Goal: Use online tool/utility: Utilize a website feature to perform a specific function

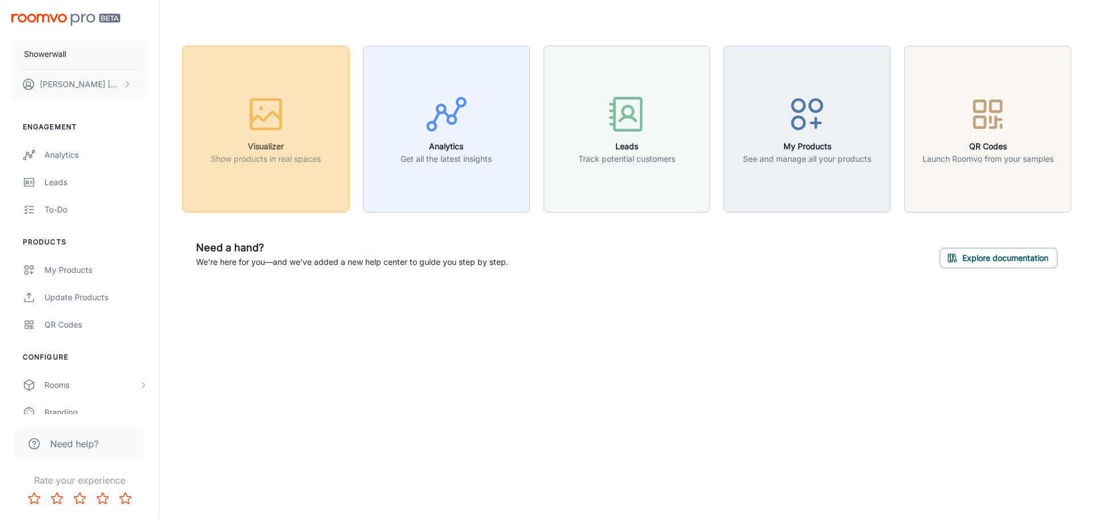
click at [275, 119] on icon "button" at bounding box center [265, 114] width 43 height 43
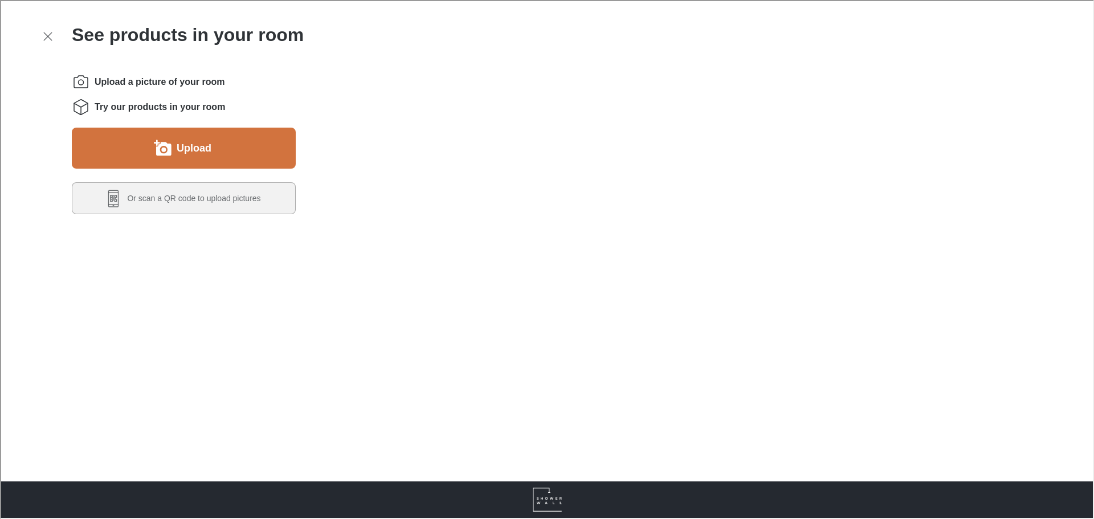
click at [206, 126] on button "Upload" at bounding box center [183, 146] width 224 height 41
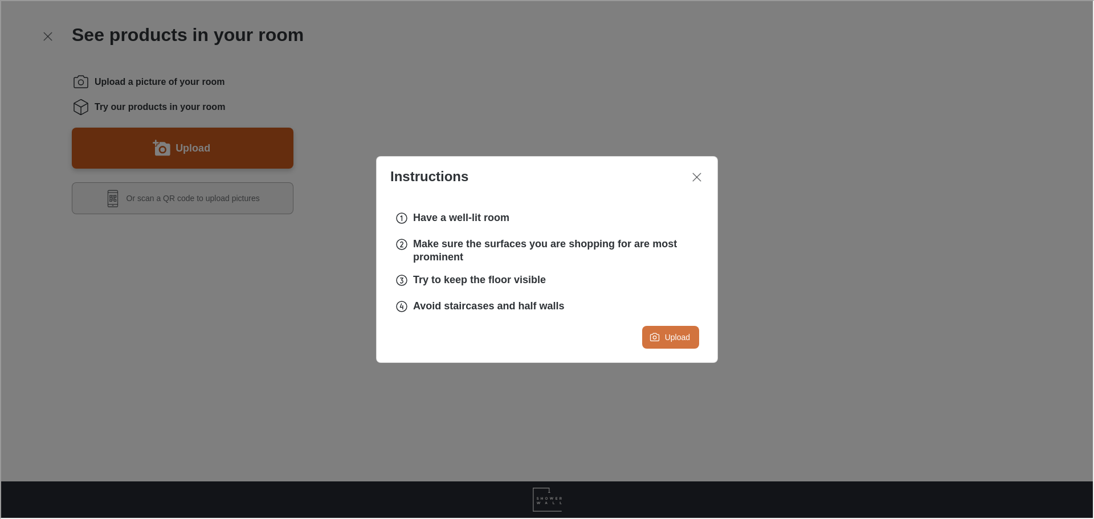
click at [687, 332] on button "Upload" at bounding box center [669, 336] width 57 height 23
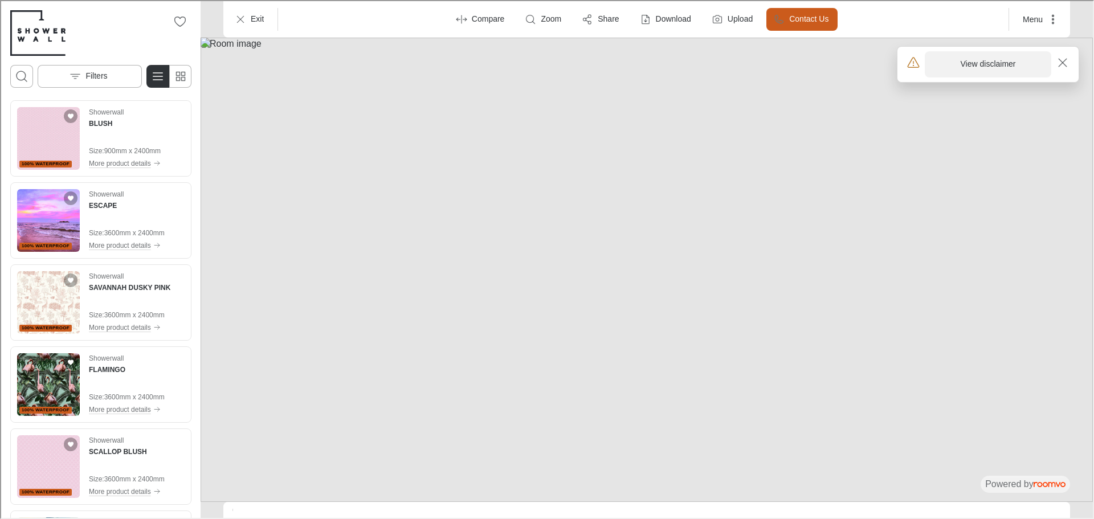
click at [973, 59] on h6 "View disclaimer" at bounding box center [987, 63] width 55 height 11
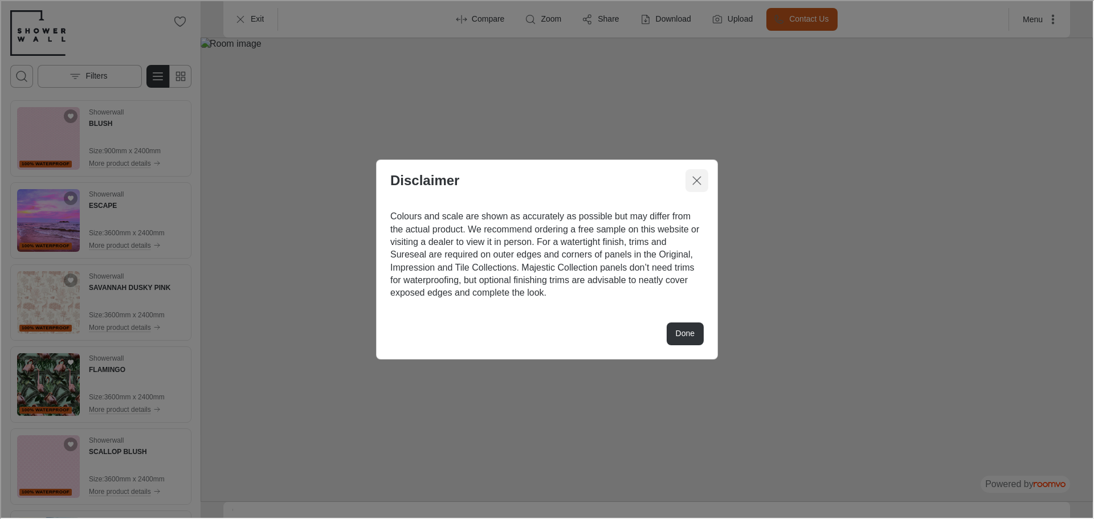
click at [699, 186] on icon "Close dialog" at bounding box center [696, 180] width 14 height 14
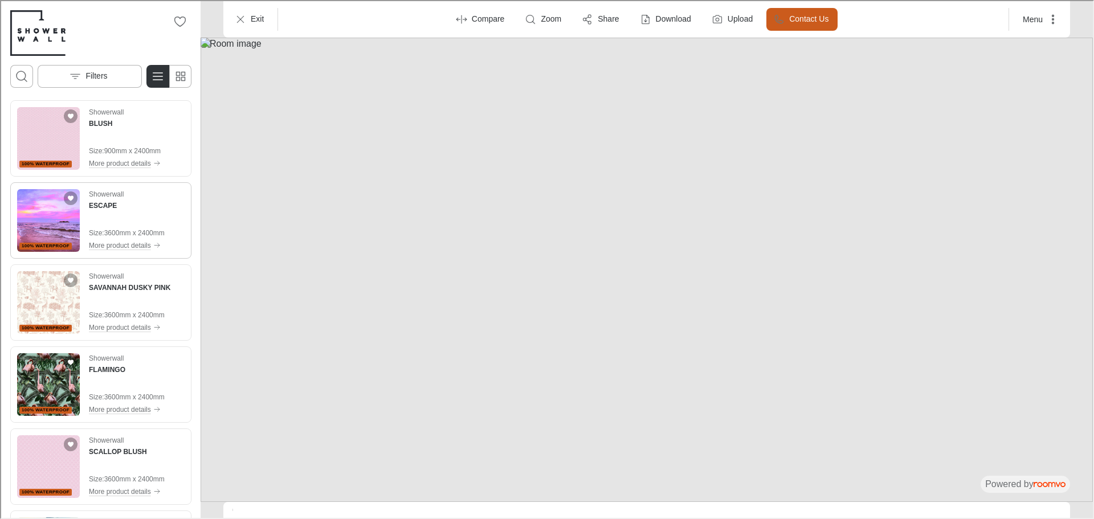
click at [40, 234] on img "See ESCAPE in the room" at bounding box center [47, 219] width 63 height 63
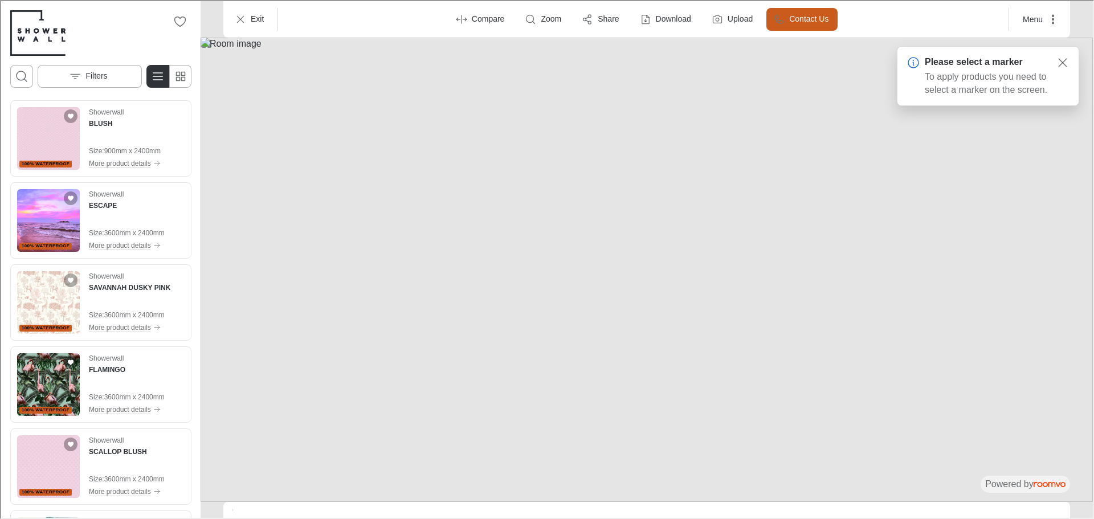
click at [635, 210] on img at bounding box center [645, 268] width 892 height 464
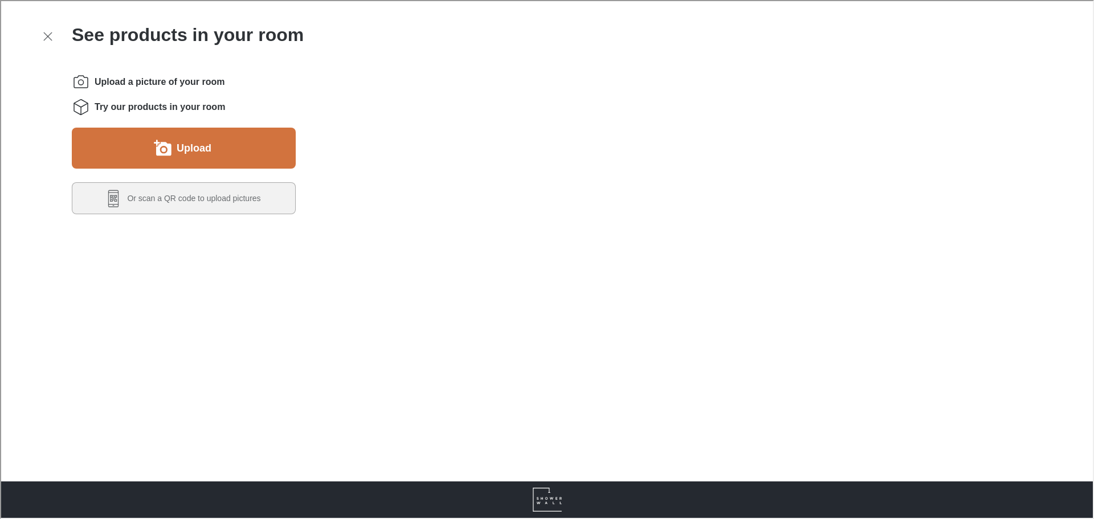
click at [237, 154] on button "Upload" at bounding box center [183, 146] width 224 height 41
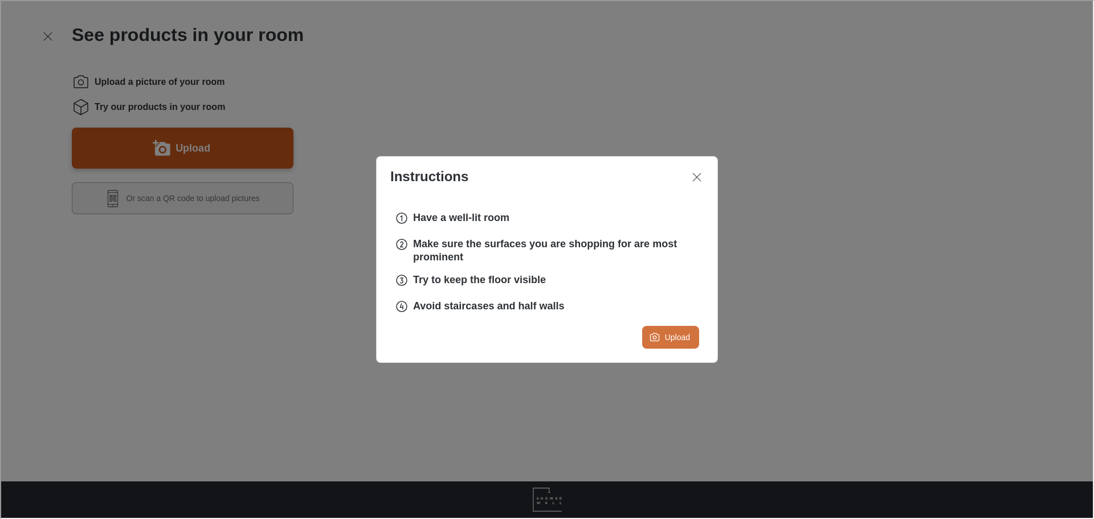
click at [693, 346] on button "Upload" at bounding box center [669, 336] width 57 height 23
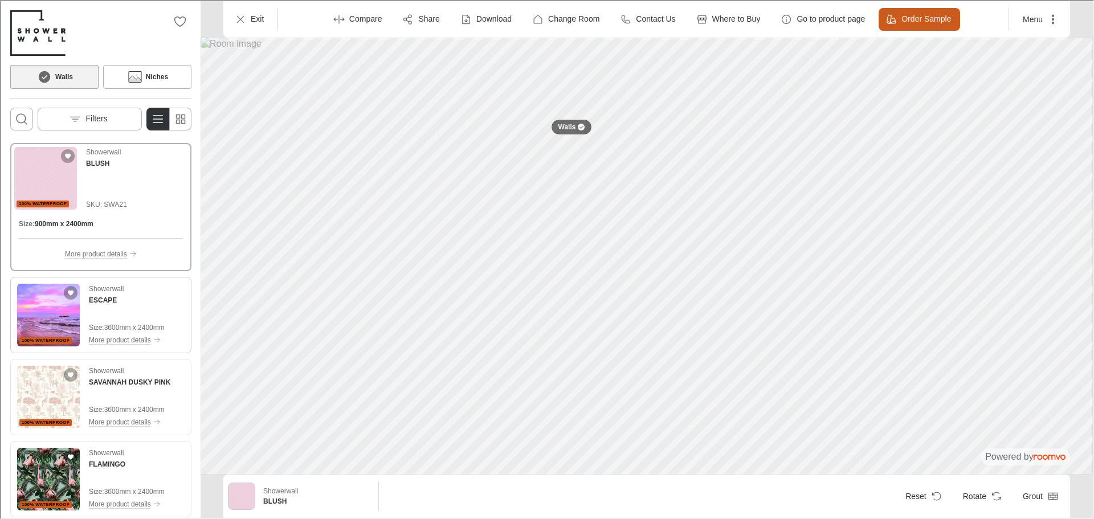
click at [36, 323] on img "See ESCAPE in the room" at bounding box center [47, 314] width 63 height 63
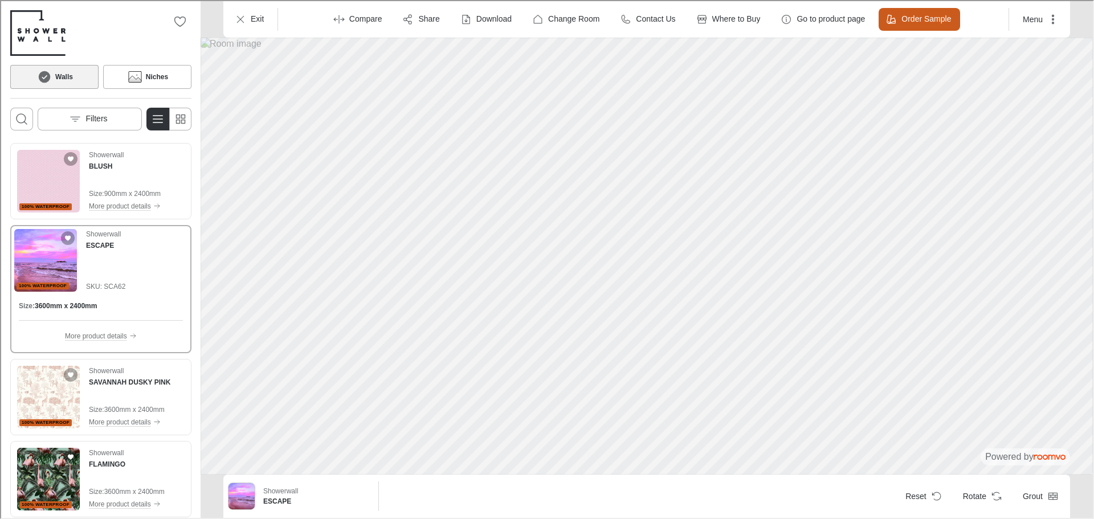
click at [583, 125] on div at bounding box center [580, 126] width 7 height 7
click at [602, 104] on button at bounding box center [606, 107] width 23 height 23
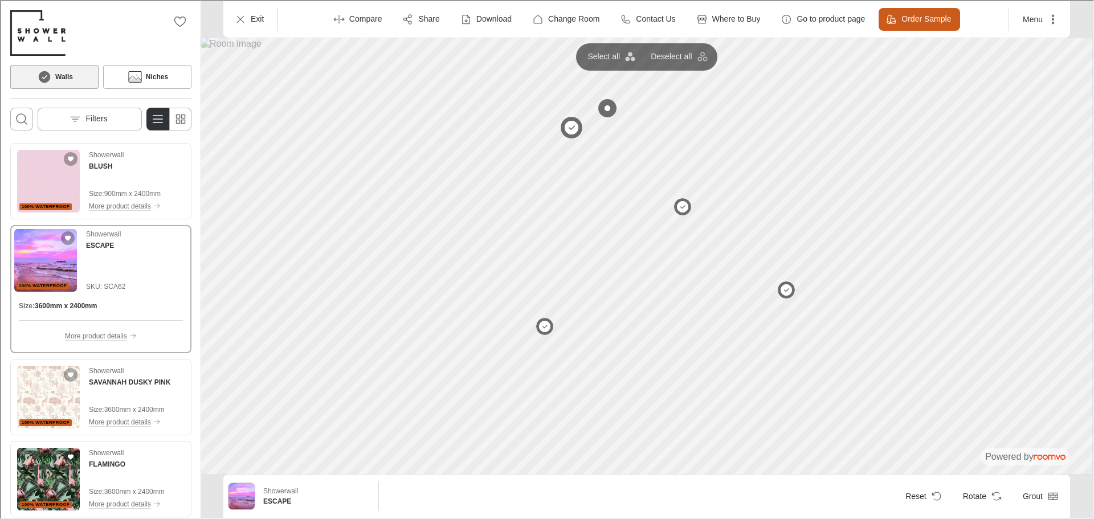
click at [568, 124] on button at bounding box center [570, 126] width 23 height 23
click at [77, 244] on div "100% waterproof Showerwall ESCAPE SKU: SCA62" at bounding box center [99, 259] width 173 height 63
click at [99, 259] on div "Showerwall ESCAPE SKU: SCA62" at bounding box center [104, 259] width 39 height 63
click at [568, 126] on button at bounding box center [570, 126] width 23 height 23
click at [605, 109] on button at bounding box center [606, 107] width 23 height 23
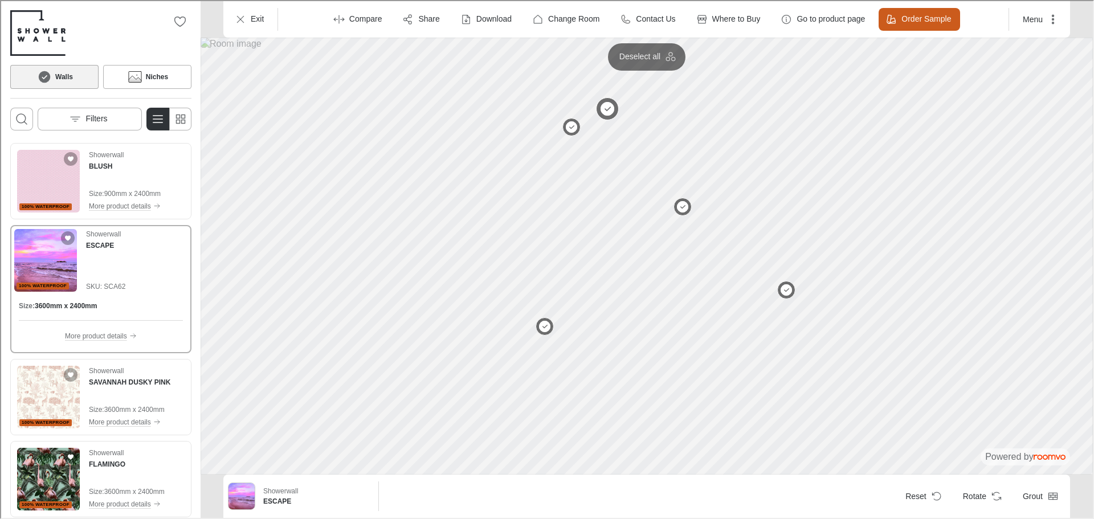
drag, startPoint x: 569, startPoint y: 126, endPoint x: 612, endPoint y: 100, distance: 50.3
click at [569, 125] on button at bounding box center [570, 126] width 18 height 18
click at [612, 100] on button at bounding box center [606, 107] width 23 height 23
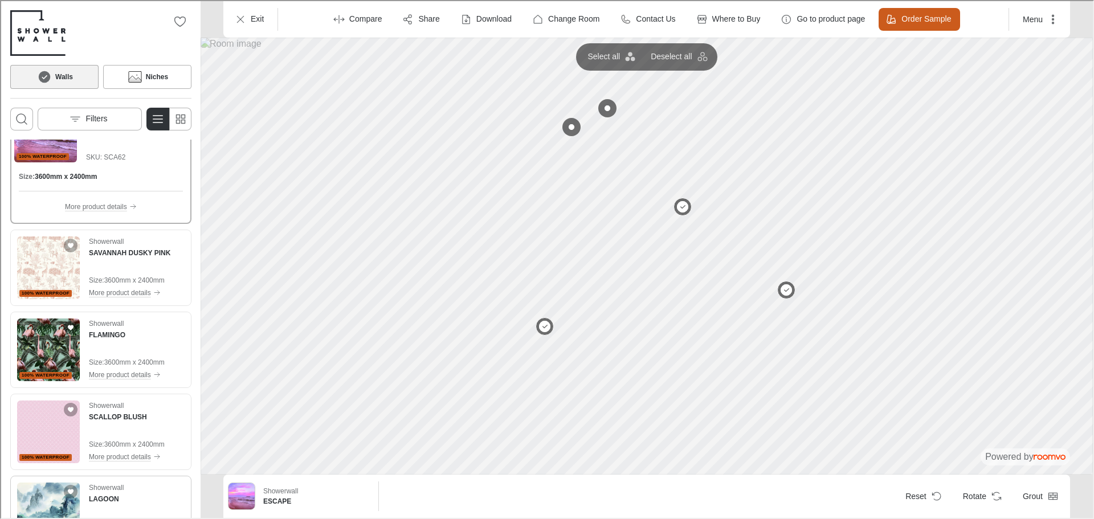
scroll to position [342, 0]
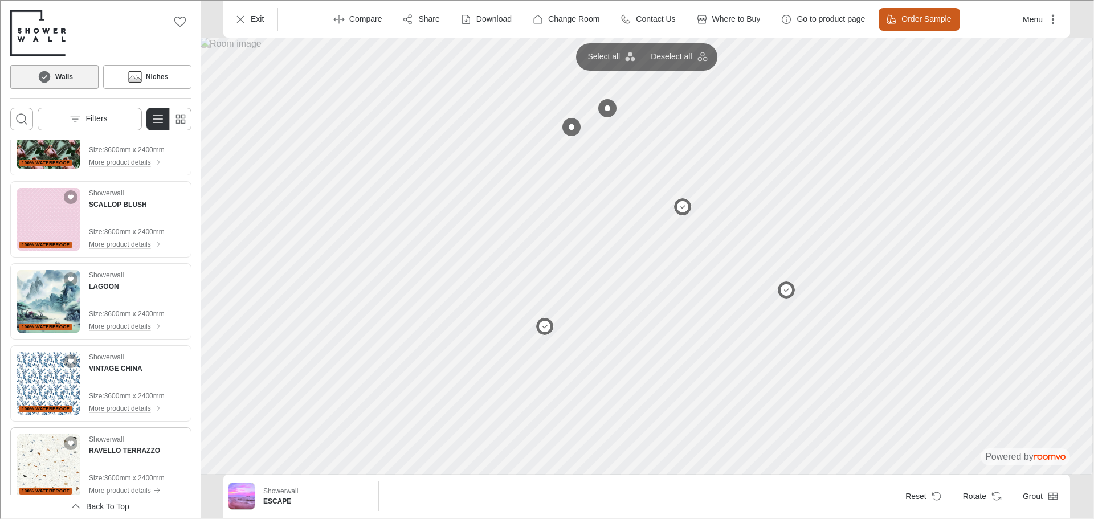
click at [36, 458] on img "See RAVELLO TERRAZZO in the room" at bounding box center [47, 464] width 63 height 63
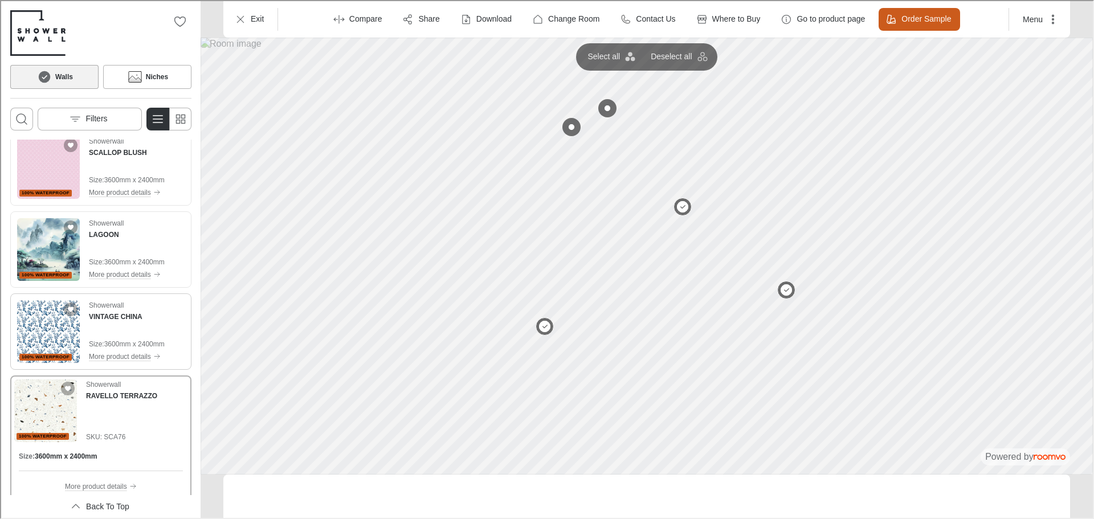
scroll to position [290, 0]
